Goal: Check status: Check status

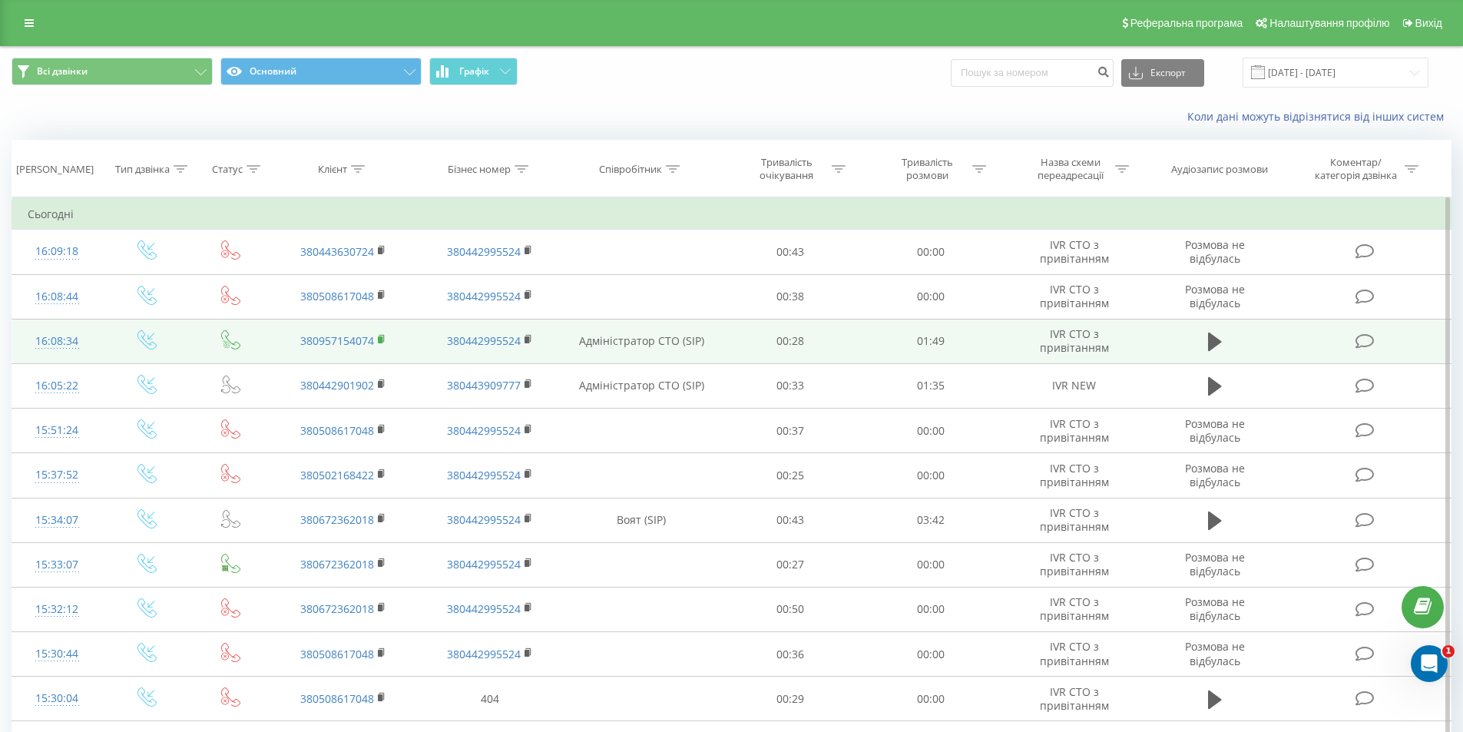
click at [381, 336] on icon at bounding box center [382, 339] width 8 height 11
click at [381, 340] on rect at bounding box center [380, 339] width 5 height 7
